Goal: Task Accomplishment & Management: Manage account settings

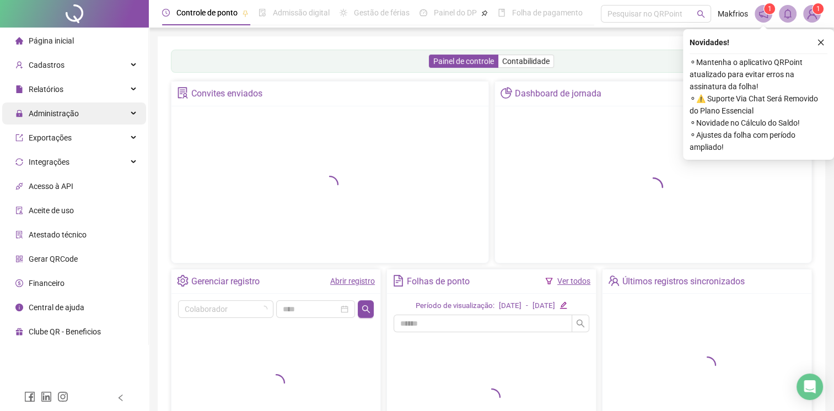
click at [62, 115] on span "Administração" at bounding box center [54, 113] width 50 height 9
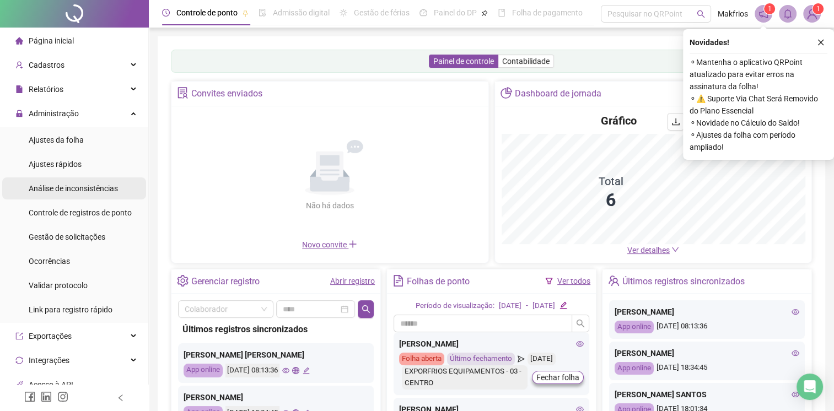
click at [86, 239] on span "Gestão de solicitações" at bounding box center [67, 237] width 77 height 9
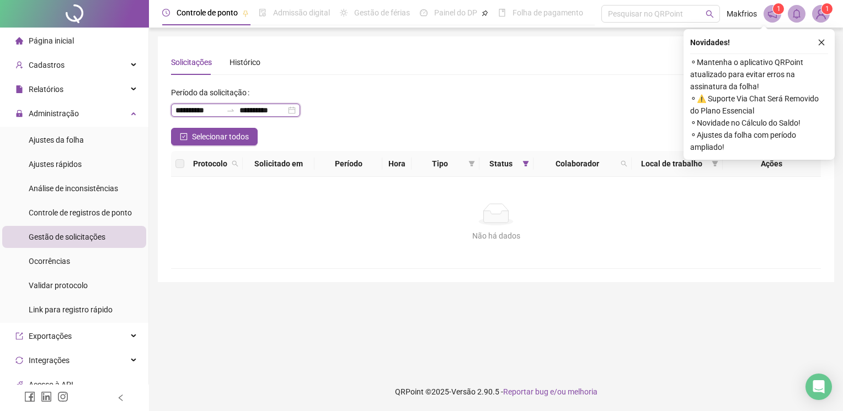
click at [216, 111] on input "**********" at bounding box center [198, 110] width 46 height 12
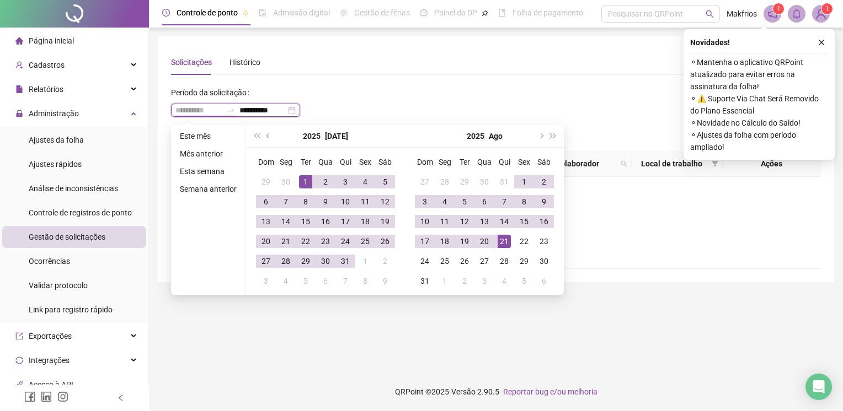
type input "**********"
click at [307, 182] on div "1" at bounding box center [305, 181] width 13 height 13
type input "**********"
click at [503, 239] on div "21" at bounding box center [503, 241] width 13 height 13
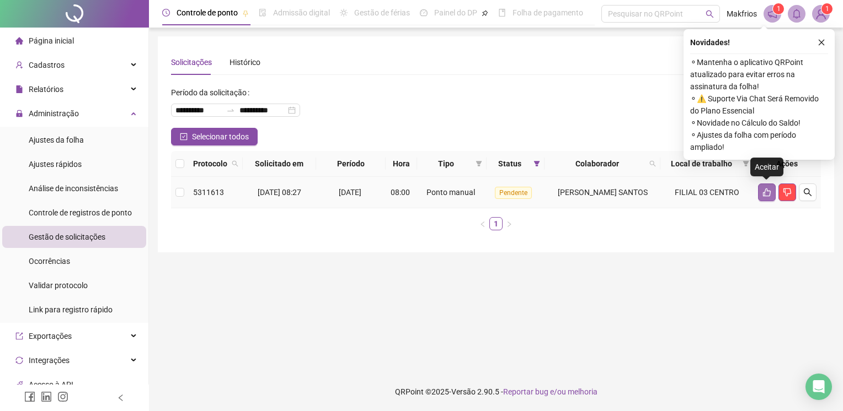
click at [759, 193] on button "button" at bounding box center [767, 193] width 18 height 18
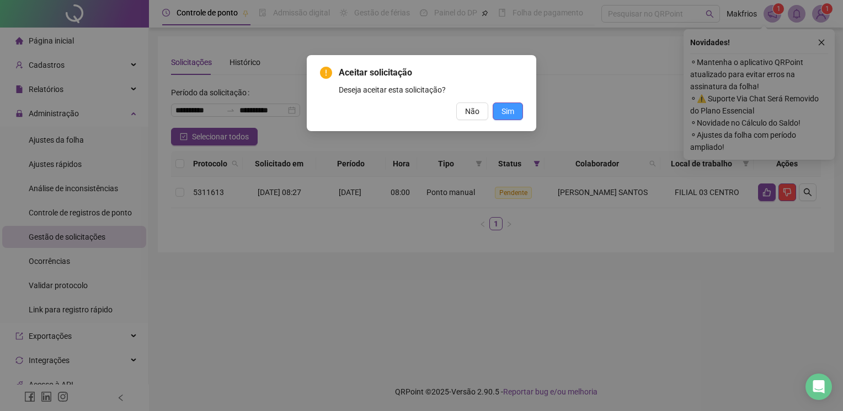
click at [506, 116] on span "Sim" at bounding box center [507, 111] width 13 height 12
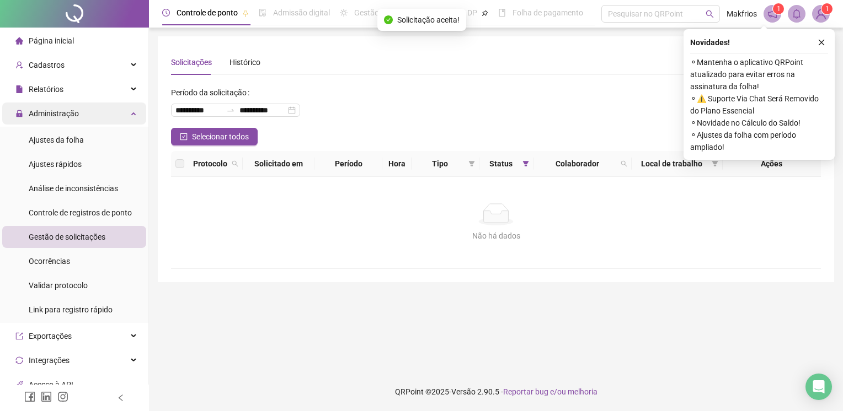
click at [79, 114] on div "Administração" at bounding box center [74, 114] width 144 height 22
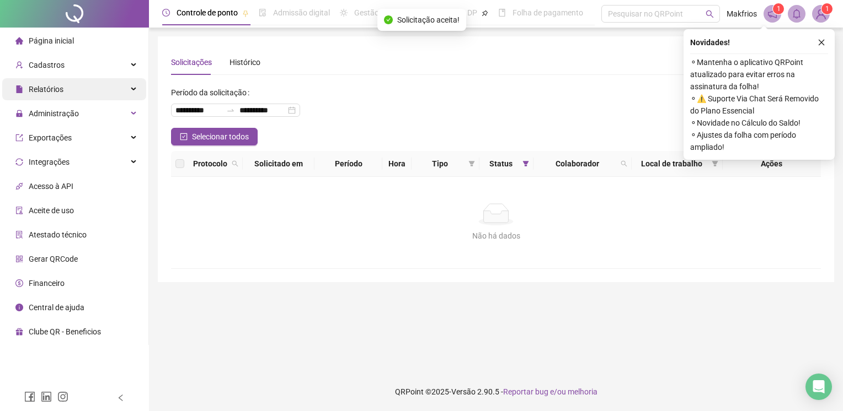
click at [84, 97] on div "Relatórios" at bounding box center [74, 89] width 144 height 22
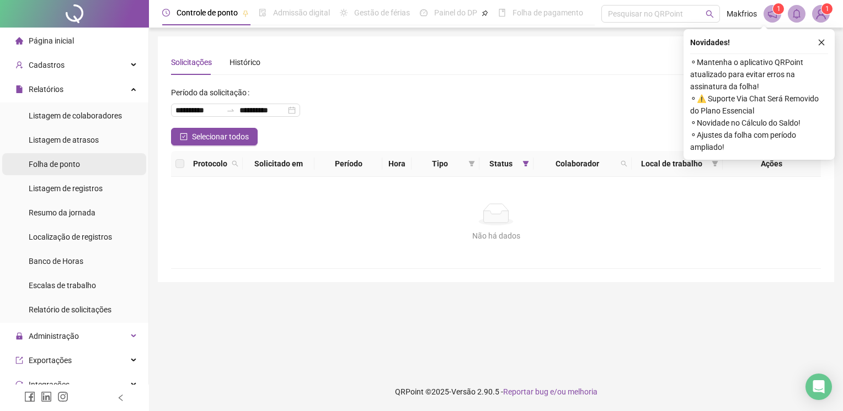
click at [79, 167] on span "Folha de ponto" at bounding box center [54, 164] width 51 height 9
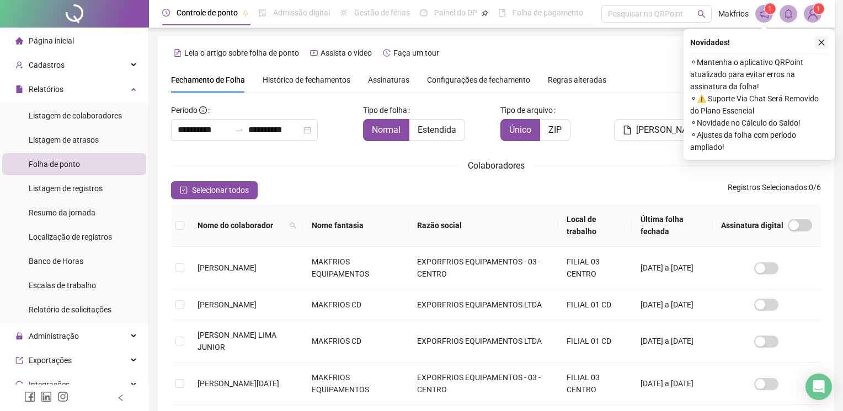
click at [818, 39] on icon "close" at bounding box center [821, 43] width 8 height 8
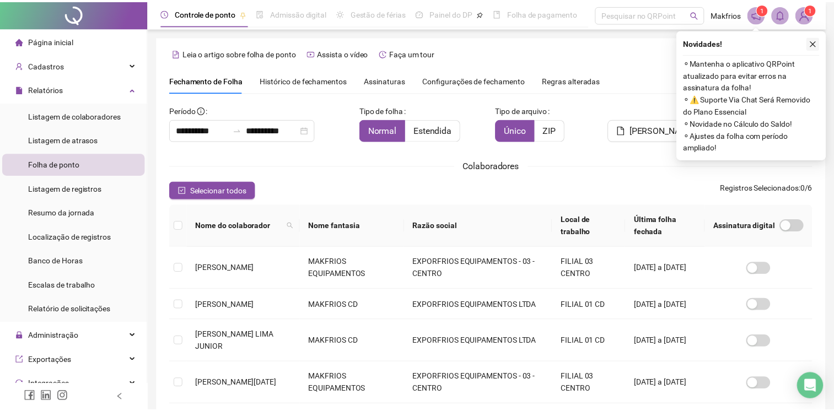
scroll to position [20, 0]
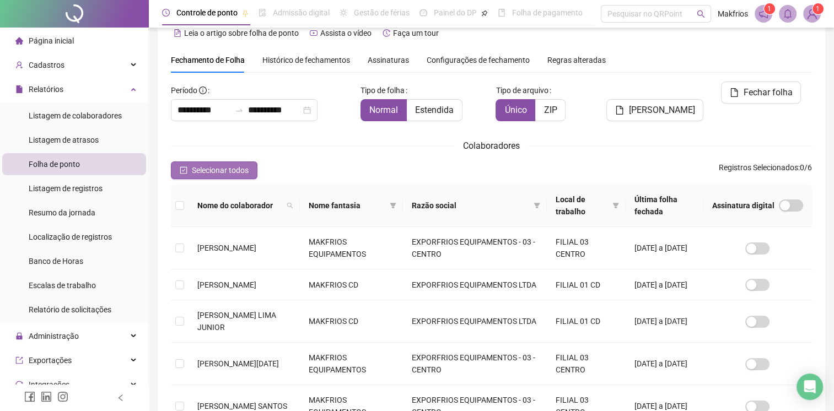
click at [229, 167] on span "Selecionar todos" at bounding box center [220, 170] width 57 height 12
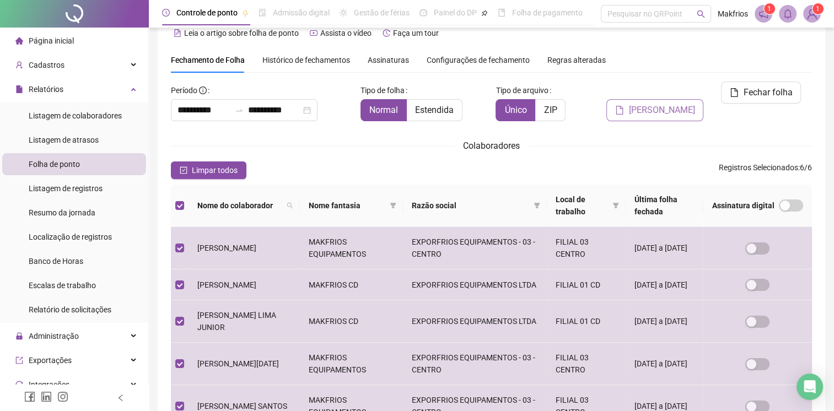
click at [670, 104] on span "[PERSON_NAME]" at bounding box center [662, 110] width 66 height 13
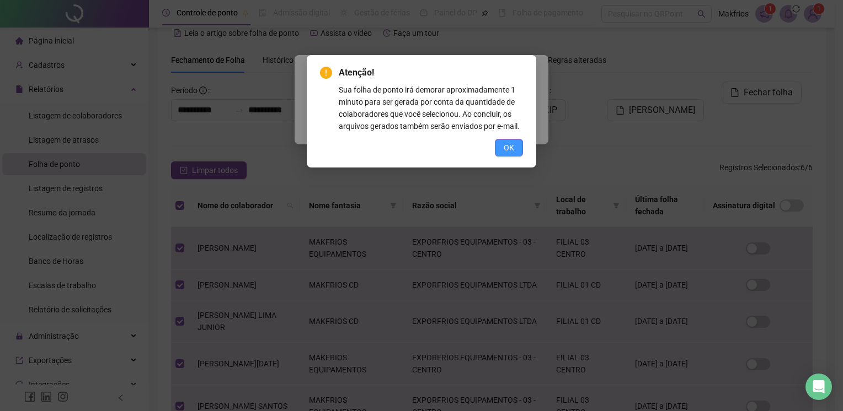
click at [502, 149] on button "OK" at bounding box center [509, 148] width 28 height 18
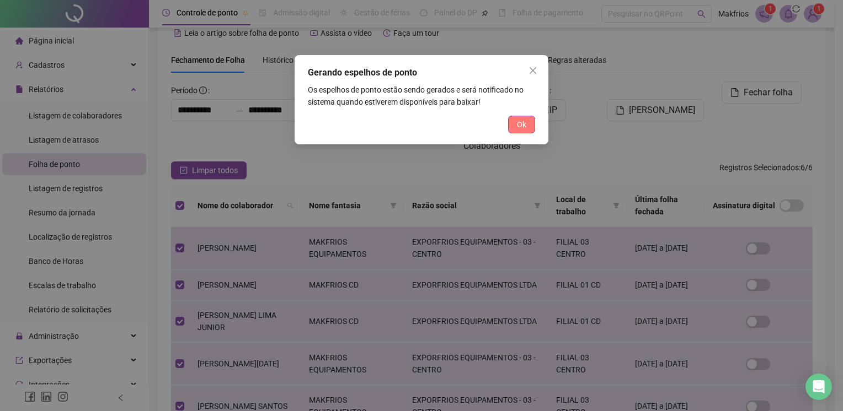
click at [526, 119] on span "Ok" at bounding box center [521, 125] width 9 height 12
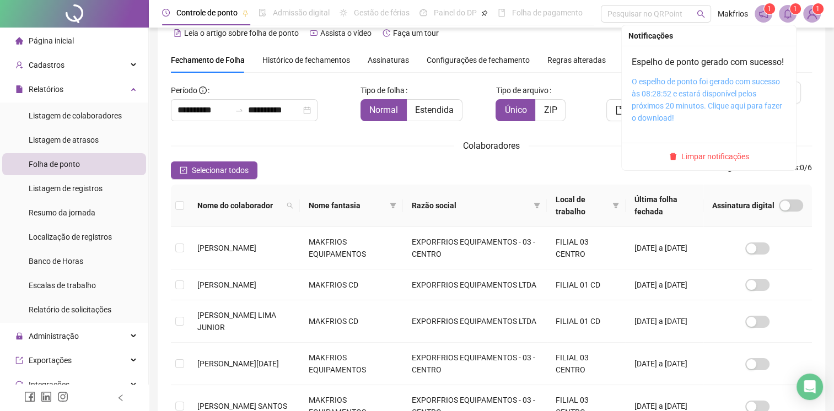
click at [769, 96] on link "O espelho de ponto foi gerado com sucesso às 08:28:52 e estará disponível pelos…" at bounding box center [707, 99] width 151 height 45
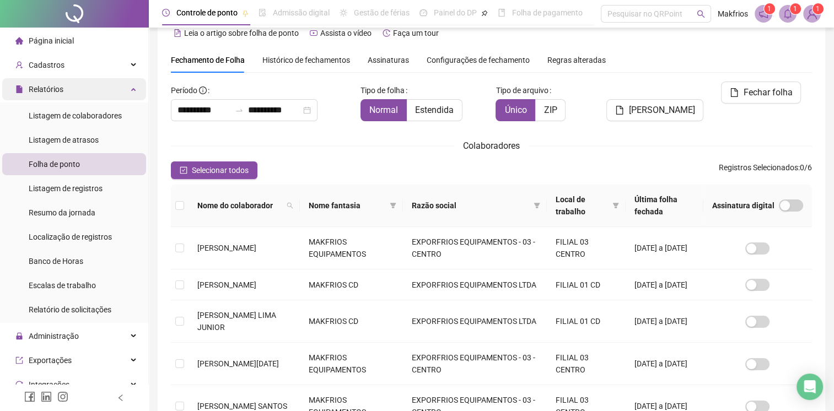
click at [79, 94] on div "Relatórios" at bounding box center [74, 89] width 144 height 22
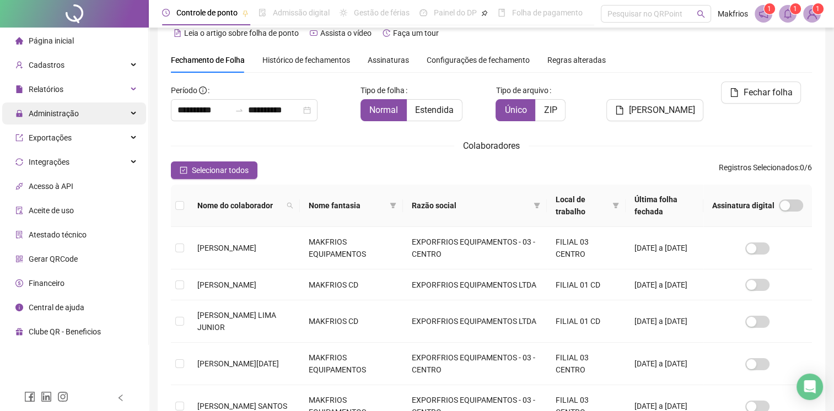
click at [69, 112] on span "Administração" at bounding box center [54, 113] width 50 height 9
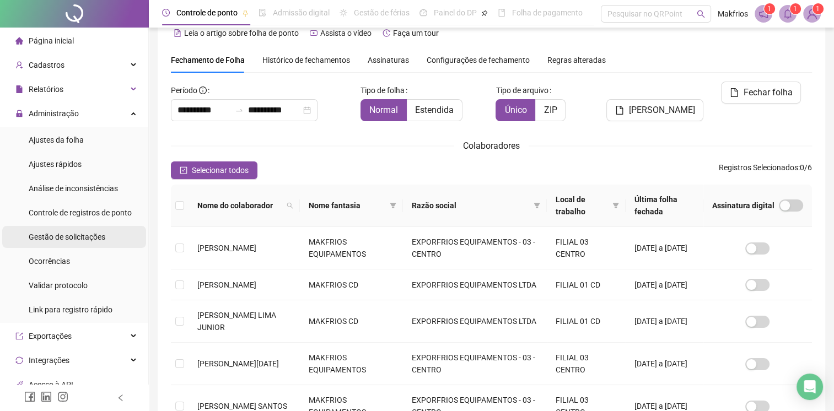
click at [80, 240] on span "Gestão de solicitações" at bounding box center [67, 237] width 77 height 9
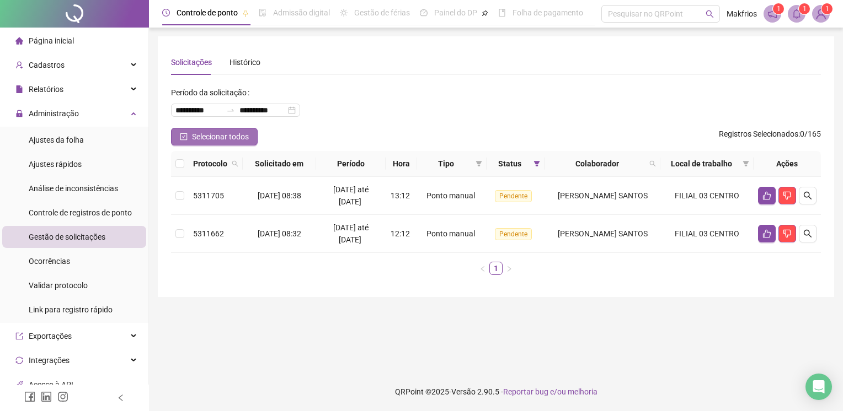
click at [232, 144] on button "Selecionar todos" at bounding box center [214, 137] width 87 height 18
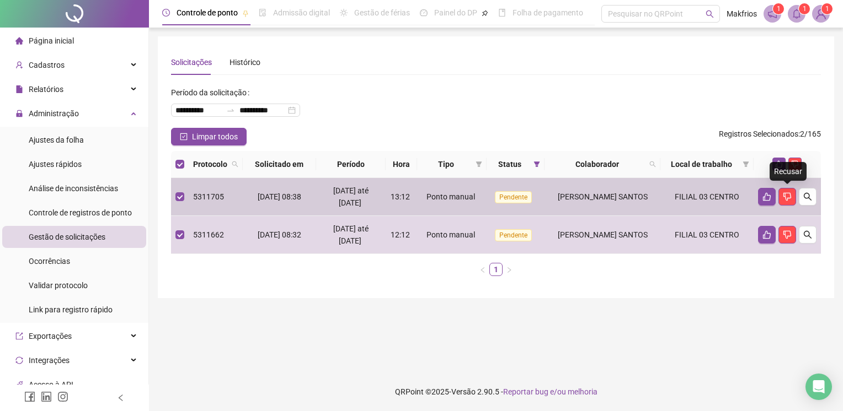
click at [778, 168] on div "Recusar" at bounding box center [787, 171] width 37 height 19
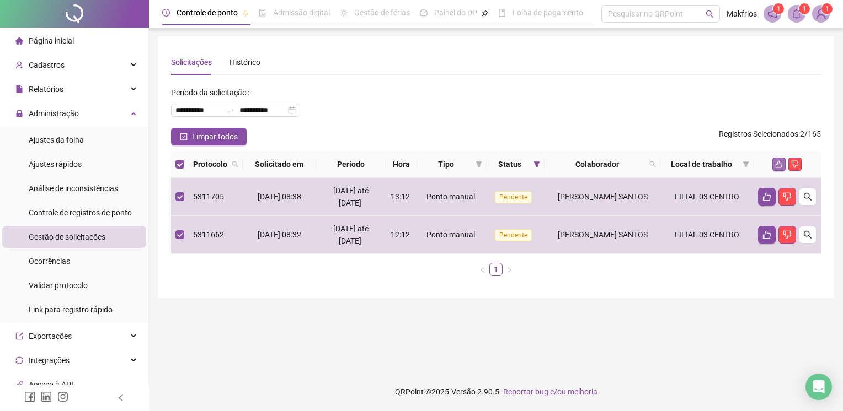
click at [779, 166] on icon "like" at bounding box center [779, 164] width 8 height 8
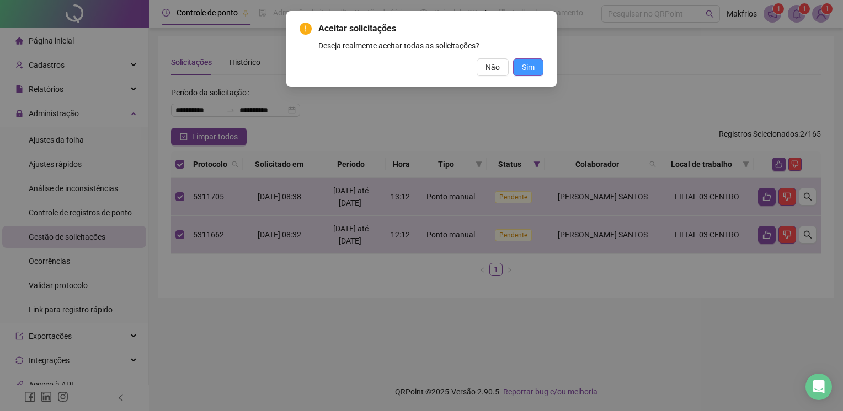
click at [524, 65] on span "Sim" at bounding box center [528, 67] width 13 height 12
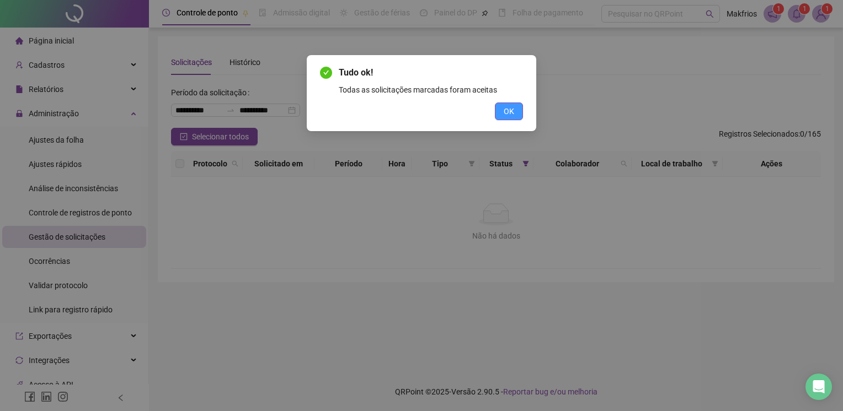
click at [515, 116] on button "OK" at bounding box center [509, 112] width 28 height 18
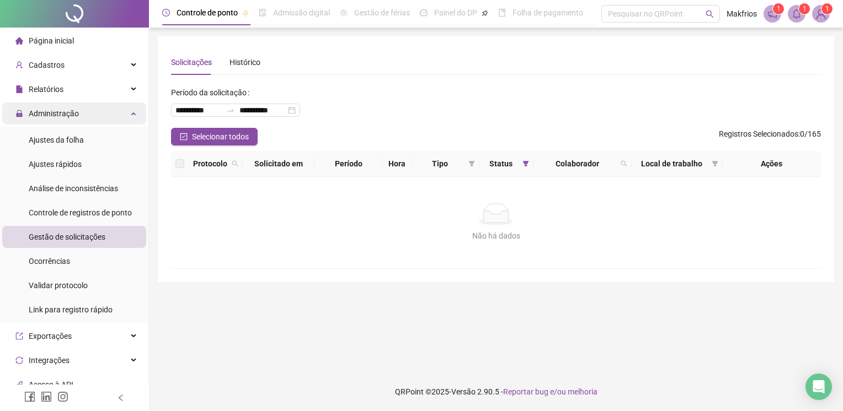
click at [90, 115] on div "Administração" at bounding box center [74, 114] width 144 height 22
